Goal: Transaction & Acquisition: Subscribe to service/newsletter

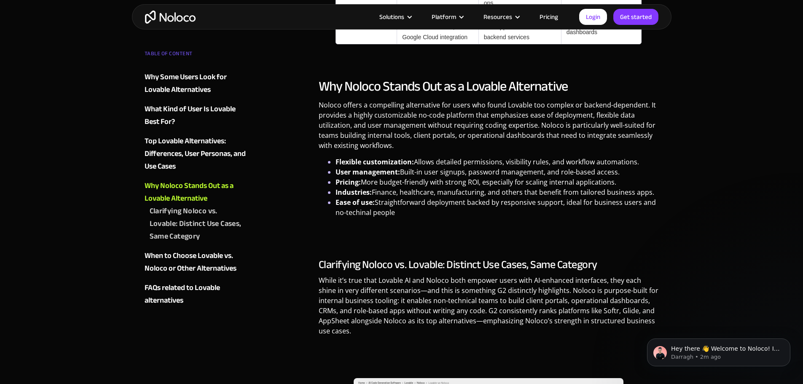
scroll to position [1264, 0]
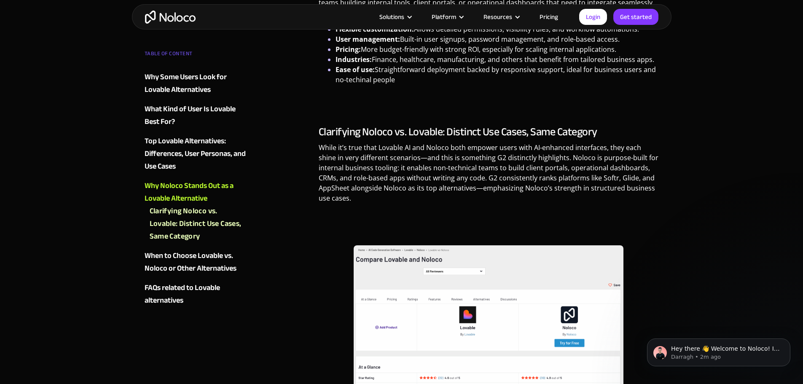
click at [552, 18] on link "Pricing" at bounding box center [549, 16] width 40 height 11
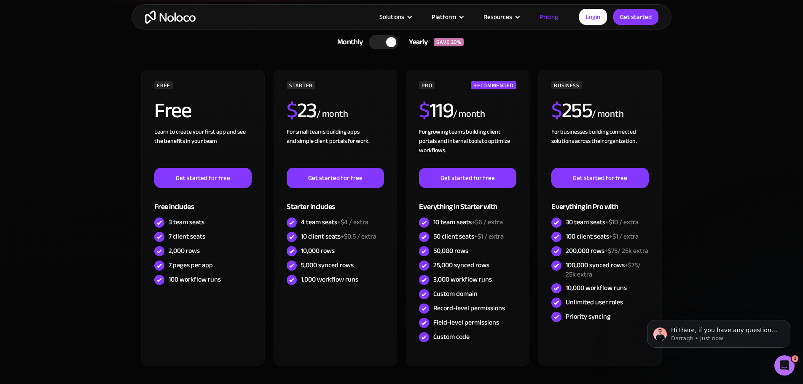
click at [626, 27] on div "Solutions Use Cases Business Types Project Management Keep track of customers, …" at bounding box center [401, 16] width 539 height 25
click at [0, 0] on link "Get started" at bounding box center [0, 0] width 0 height 0
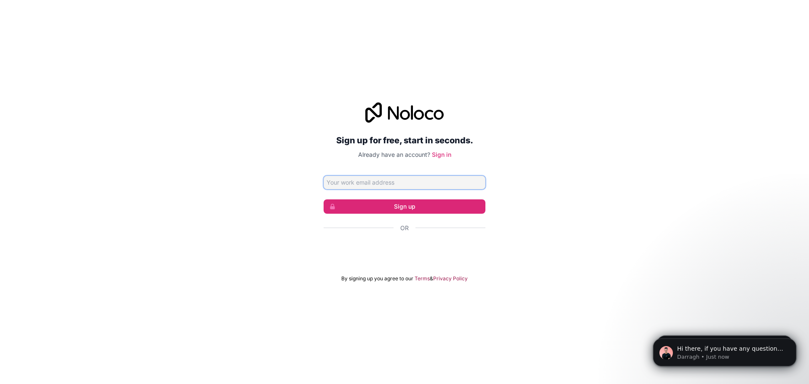
click at [374, 181] on input "Email address" at bounding box center [405, 182] width 162 height 13
click at [395, 185] on input "Email address" at bounding box center [405, 182] width 162 height 13
paste input "yimale7199@cavoyar.com"
type input "yimale7199@cavoyar.com"
drag, startPoint x: 393, startPoint y: 215, endPoint x: 391, endPoint y: 210, distance: 6.0
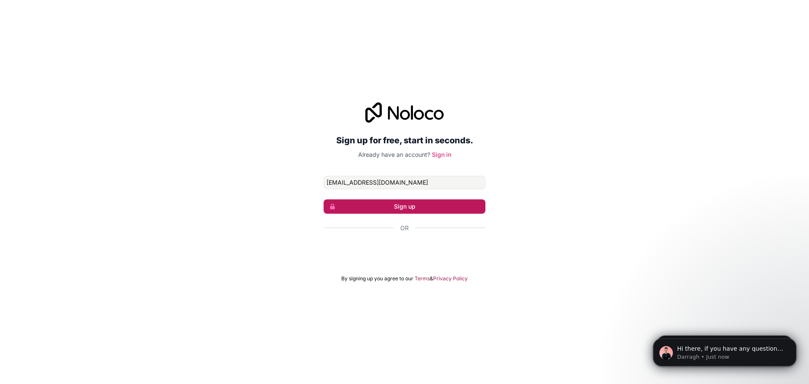
click at [393, 215] on form "yimale7199@cavoyar.com Sign up Or By signing up you agree to our Terms & Privac…" at bounding box center [405, 229] width 162 height 106
click at [391, 210] on button "Sign up" at bounding box center [405, 206] width 162 height 14
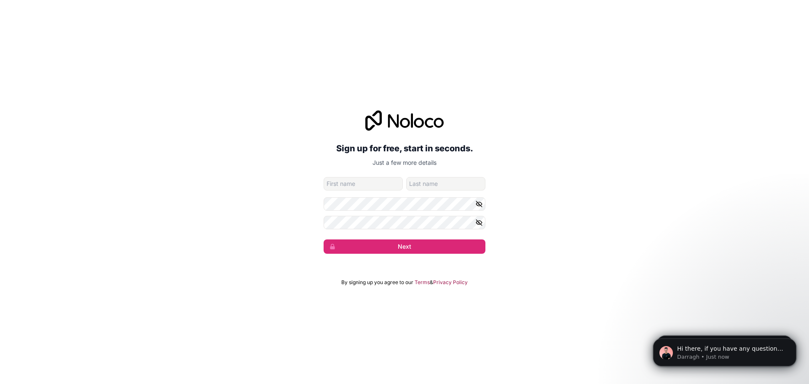
click at [349, 190] on form "yimale7199@cavoyar.com Next" at bounding box center [405, 215] width 162 height 77
click at [350, 186] on input "given-name" at bounding box center [363, 183] width 79 height 13
type input "x"
click at [418, 185] on input "family-name" at bounding box center [445, 183] width 79 height 13
type input "x"
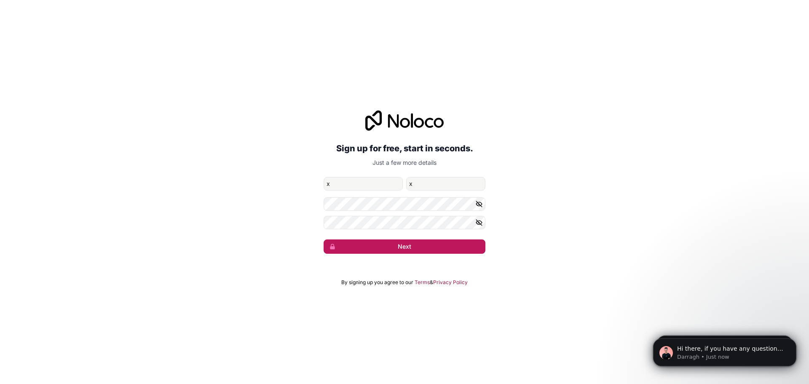
click at [409, 247] on button "Next" at bounding box center [405, 246] width 162 height 14
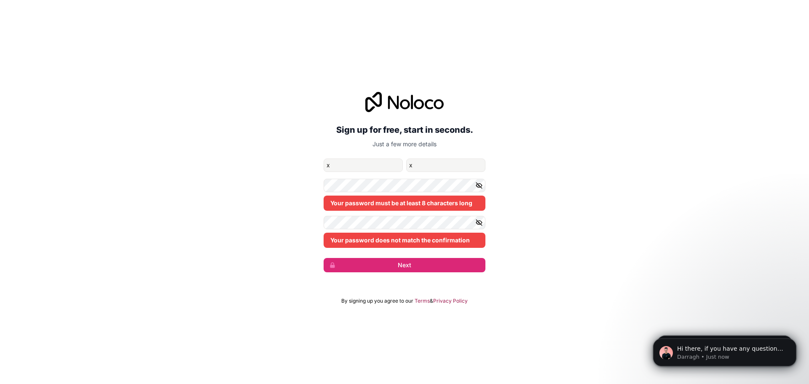
click at [403, 194] on div "Your password must be at least 8 characters long" at bounding box center [405, 195] width 162 height 32
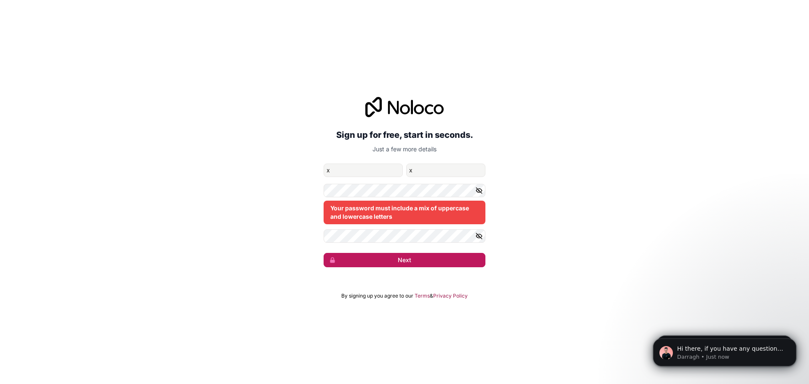
click at [416, 263] on button "Next" at bounding box center [405, 260] width 162 height 14
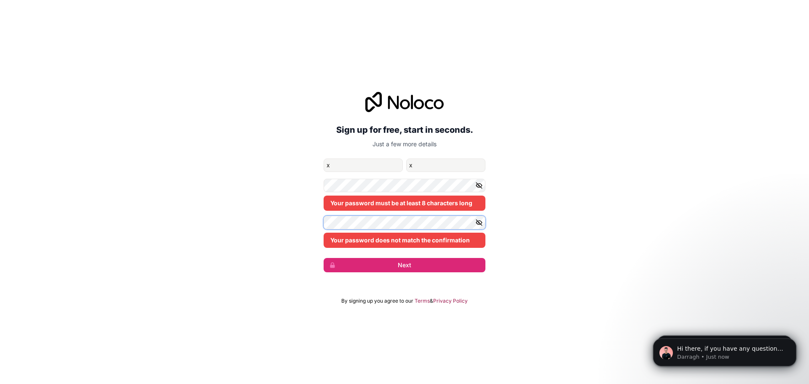
click at [258, 225] on div "Sign up for free, start in seconds. Just a few more details yimale7199@cavoyar.…" at bounding box center [404, 182] width 809 height 204
click at [483, 221] on button "button" at bounding box center [480, 222] width 10 height 13
click at [292, 221] on div "Sign up for free, start in seconds. Just a few more details yimale7199@cavoyar.…" at bounding box center [404, 182] width 809 height 204
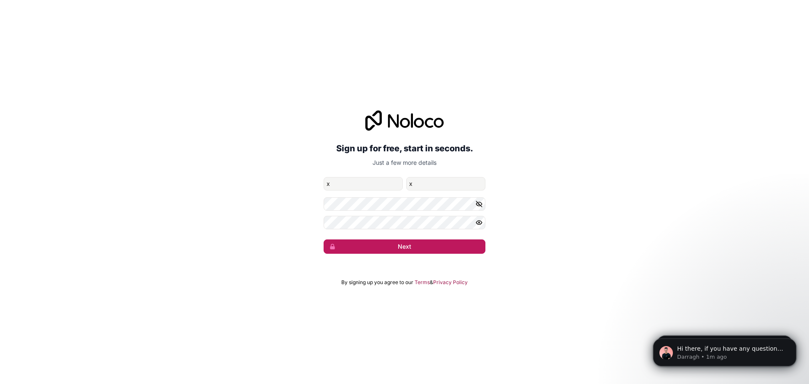
click at [430, 252] on button "Next" at bounding box center [405, 246] width 162 height 14
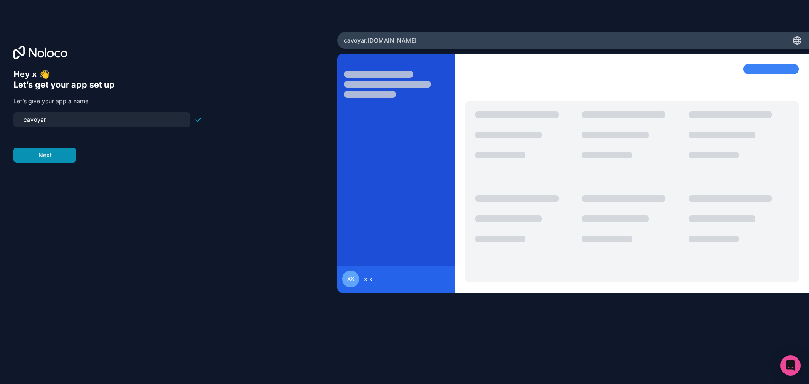
click at [55, 156] on button "Next" at bounding box center [44, 154] width 63 height 15
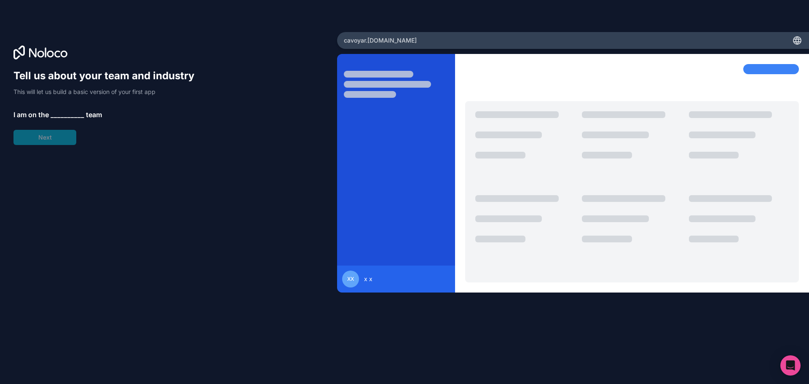
click at [49, 142] on div "Tell us about your team and industry This will let us build a basic version of …" at bounding box center [107, 107] width 189 height 76
click at [81, 109] on div "Tell us about your team and industry This will let us build a basic version of …" at bounding box center [107, 107] width 189 height 76
click at [48, 131] on div "Tell us about your team and industry This will let us build a basic version of …" at bounding box center [107, 107] width 189 height 76
click at [43, 135] on div "Tell us about your team and industry This will let us build a basic version of …" at bounding box center [107, 107] width 189 height 76
drag, startPoint x: 62, startPoint y: 114, endPoint x: 80, endPoint y: 111, distance: 17.9
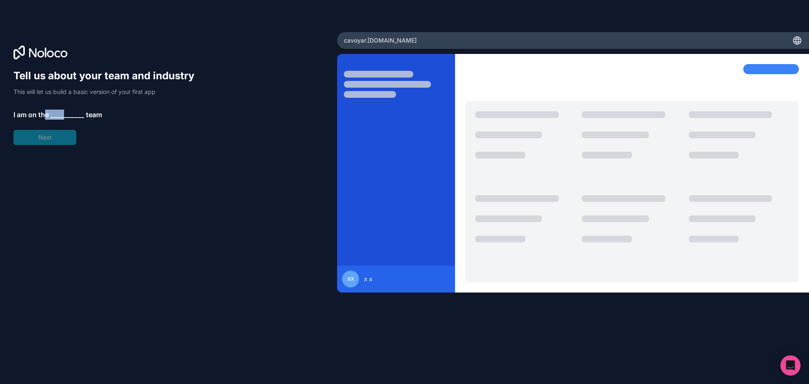
click at [65, 114] on p "I am on the __________ team" at bounding box center [107, 115] width 189 height 10
click at [734, 3] on div "Tell us about your team and industry This will let us build a basic version of …" at bounding box center [404, 192] width 809 height 384
drag, startPoint x: 62, startPoint y: 105, endPoint x: 53, endPoint y: 104, distance: 8.9
click at [60, 105] on div "Tell us about your team and industry This will let us build a basic version of …" at bounding box center [107, 107] width 189 height 76
click at [51, 106] on div "Tell us about your team and industry This will let us build a basic version of …" at bounding box center [107, 107] width 189 height 76
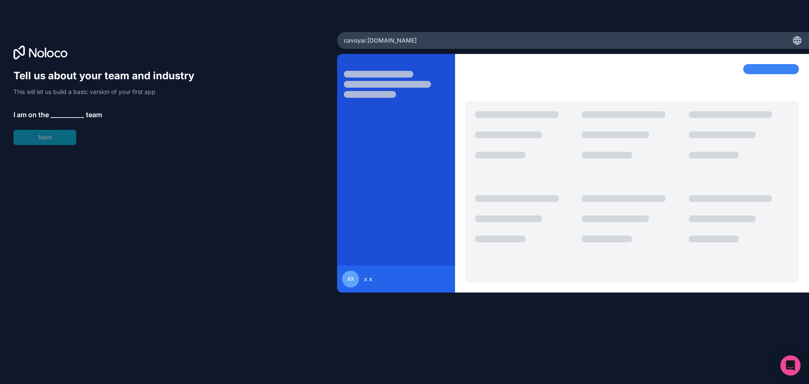
click at [36, 127] on div "Tell us about your team and industry This will let us build a basic version of …" at bounding box center [107, 107] width 189 height 76
click at [32, 136] on div "Tell us about your team and industry This will let us build a basic version of …" at bounding box center [107, 107] width 189 height 76
click at [31, 98] on div "Tell us about your team and industry This will let us build a basic version of …" at bounding box center [107, 107] width 189 height 76
drag, startPoint x: 23, startPoint y: 111, endPoint x: 56, endPoint y: 108, distance: 33.8
click at [23, 111] on span "I am on the" at bounding box center [30, 115] width 35 height 10
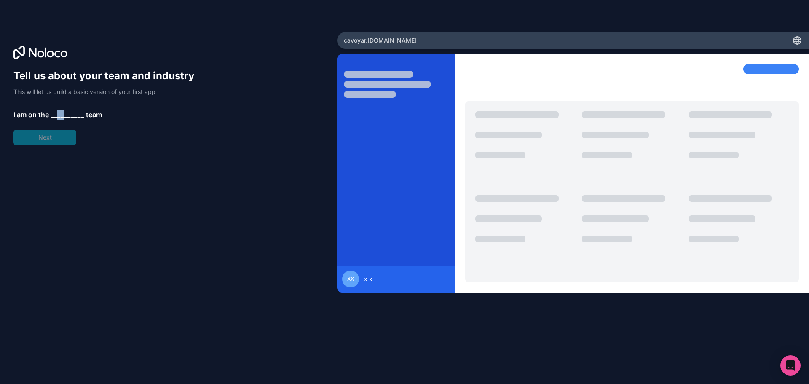
drag, startPoint x: 57, startPoint y: 108, endPoint x: 62, endPoint y: 108, distance: 5.1
click at [62, 108] on div "Tell us about your team and industry This will let us build a basic version of …" at bounding box center [107, 107] width 189 height 76
click at [63, 110] on span "__________" at bounding box center [68, 115] width 34 height 10
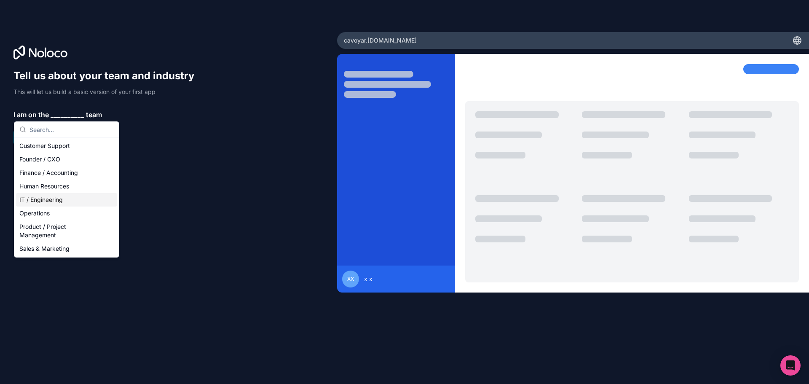
click at [49, 198] on div "IT / Engineering" at bounding box center [66, 199] width 101 height 13
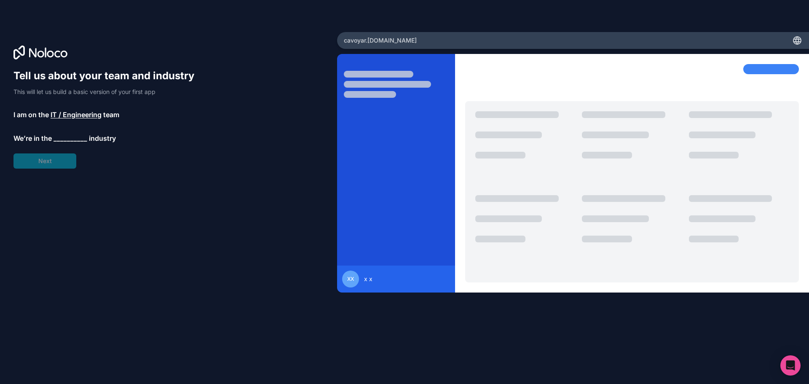
click at [67, 139] on span "__________" at bounding box center [71, 138] width 34 height 10
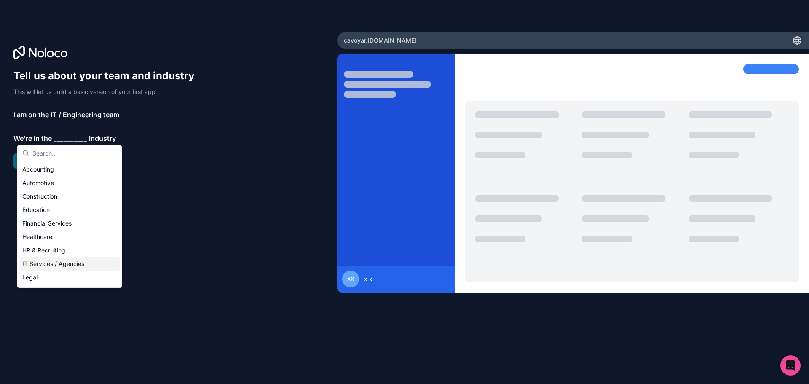
click at [54, 260] on div "IT Services / Agencies" at bounding box center [69, 263] width 101 height 13
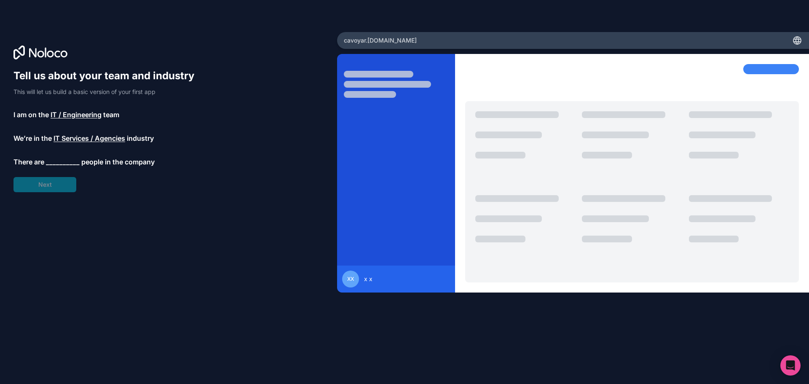
click at [78, 158] on p "There are __________ people in the company" at bounding box center [107, 162] width 189 height 10
click at [62, 159] on span "__________" at bounding box center [63, 162] width 34 height 10
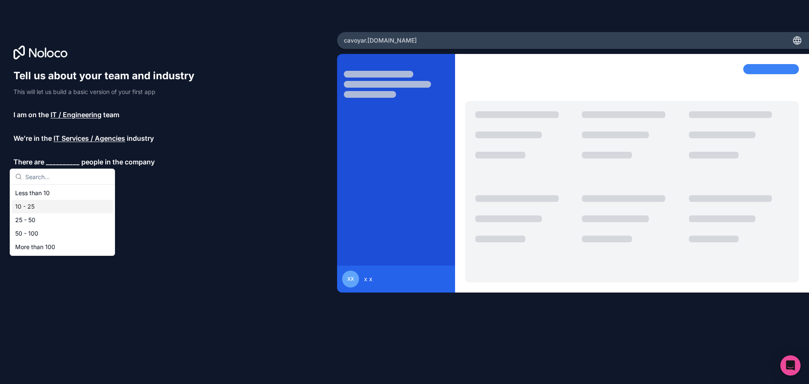
click at [59, 209] on div "10 - 25" at bounding box center [62, 206] width 101 height 13
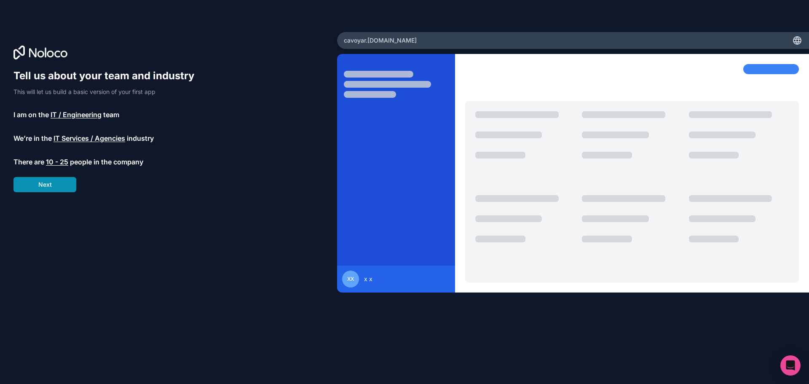
click at [62, 185] on button "Next" at bounding box center [44, 184] width 63 height 15
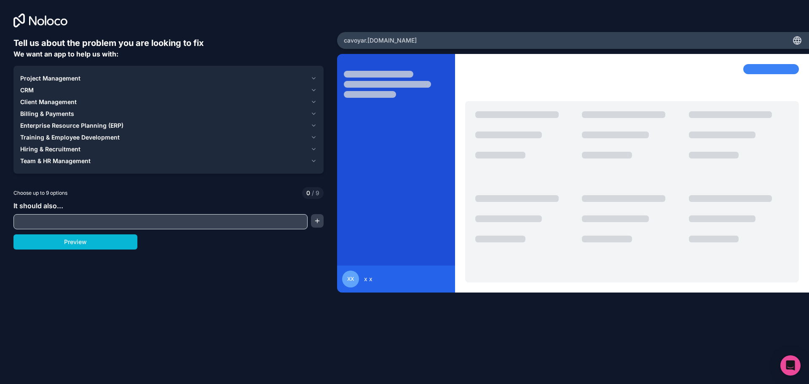
click at [60, 224] on input "text" at bounding box center [161, 222] width 290 height 12
click at [53, 109] on button "Billing & Payments" at bounding box center [168, 114] width 297 height 12
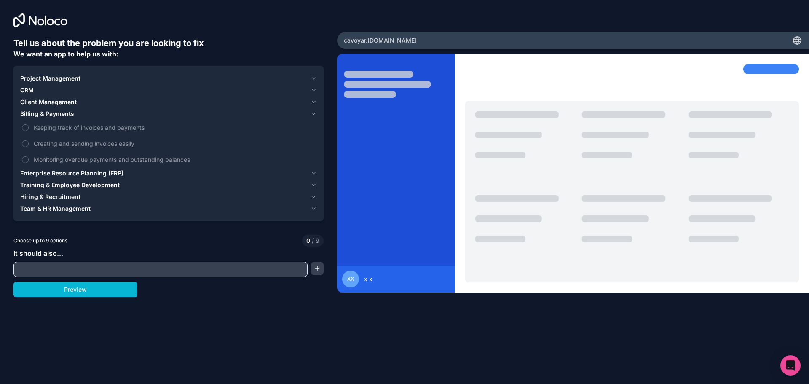
click at [53, 109] on button "Billing & Payments" at bounding box center [168, 114] width 297 height 12
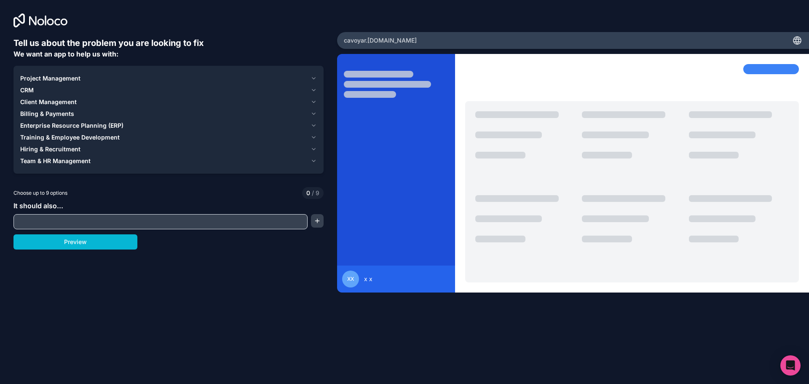
click at [48, 90] on div "CRM" at bounding box center [163, 90] width 287 height 8
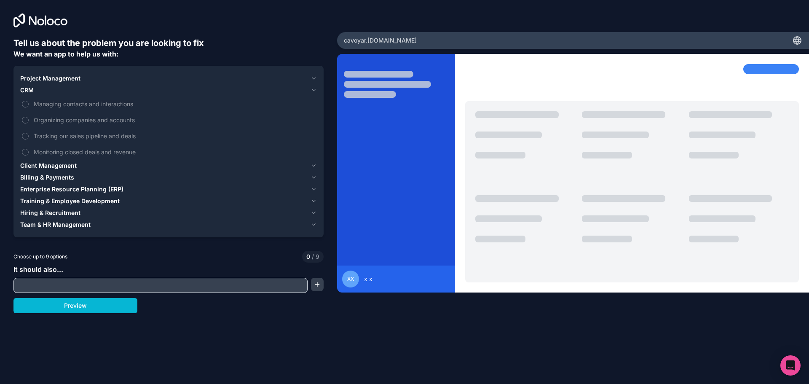
click at [48, 89] on div "CRM" at bounding box center [163, 90] width 287 height 8
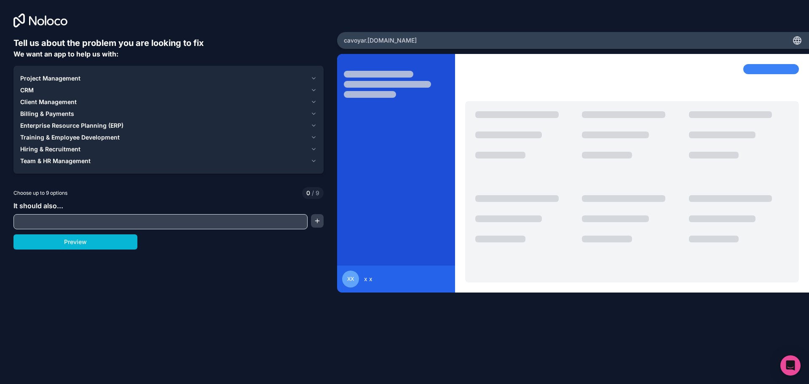
click at [42, 80] on span "Project Management" at bounding box center [50, 78] width 60 height 8
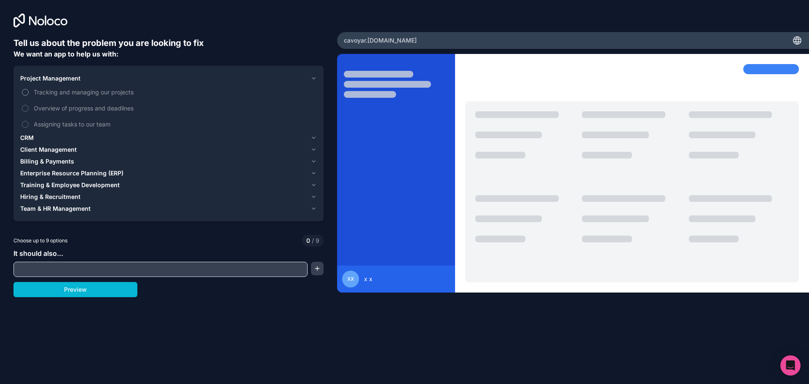
click at [22, 92] on button "Tracking and managing our projects" at bounding box center [25, 92] width 7 height 7
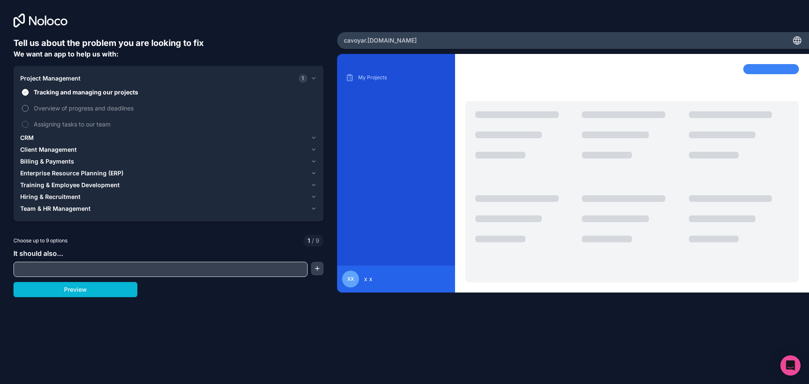
click at [26, 107] on button "Overview of progress and deadlines" at bounding box center [25, 108] width 7 height 7
click at [21, 123] on label "Assigning tasks to our team" at bounding box center [168, 124] width 297 height 16
click at [22, 123] on button "Assigning tasks to our team" at bounding box center [25, 124] width 7 height 7
click at [229, 273] on input "text" at bounding box center [161, 269] width 290 height 12
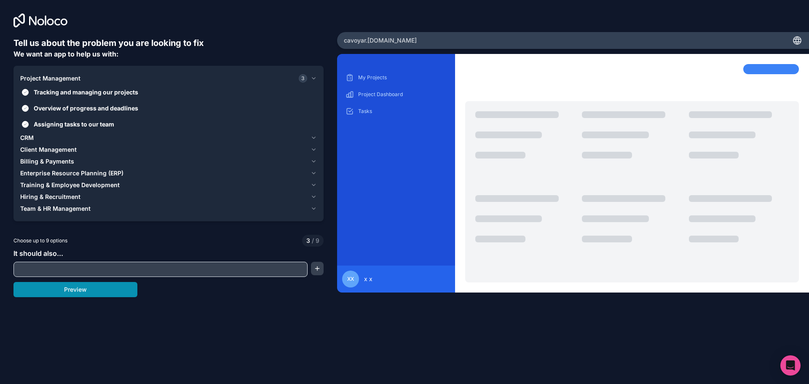
click at [134, 291] on button "Preview" at bounding box center [75, 289] width 124 height 15
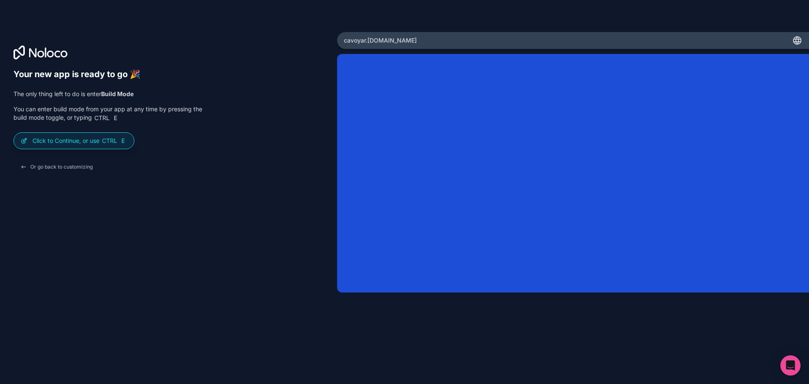
click at [389, 46] on div "cavoyar .noloco.co" at bounding box center [573, 40] width 472 height 17
click at [382, 42] on span "cavoyar .noloco.co" at bounding box center [380, 40] width 73 height 8
click at [99, 143] on p "Click to Continue, or use Ctrl E" at bounding box center [79, 141] width 95 height 8
